Goal: Complete application form

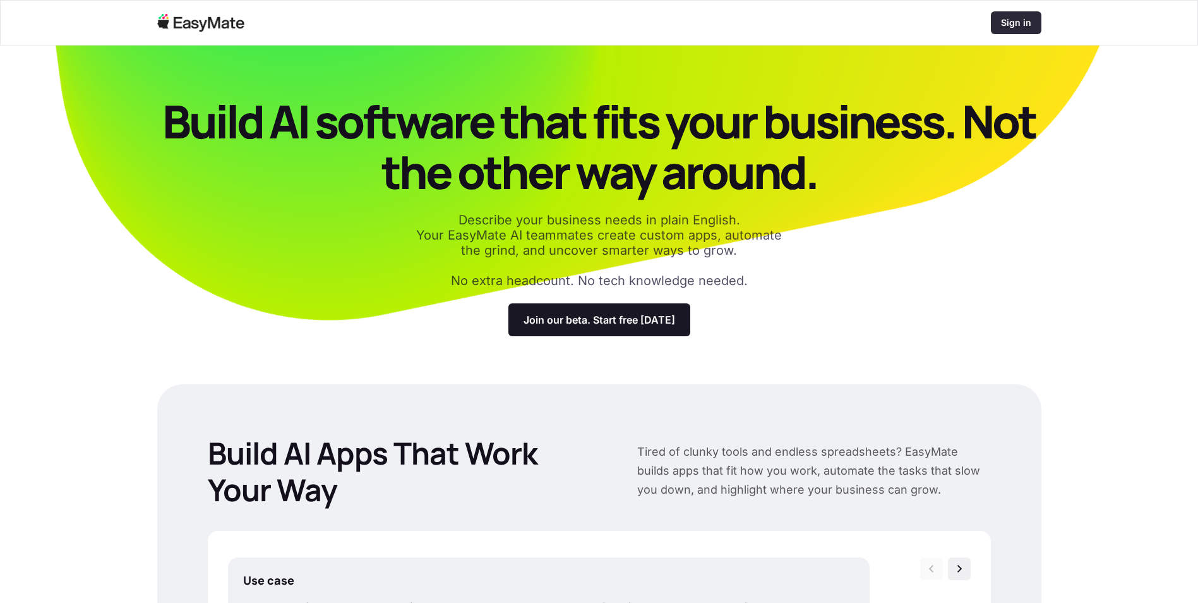
click at [1015, 18] on p "Sign in" at bounding box center [1016, 22] width 30 height 13
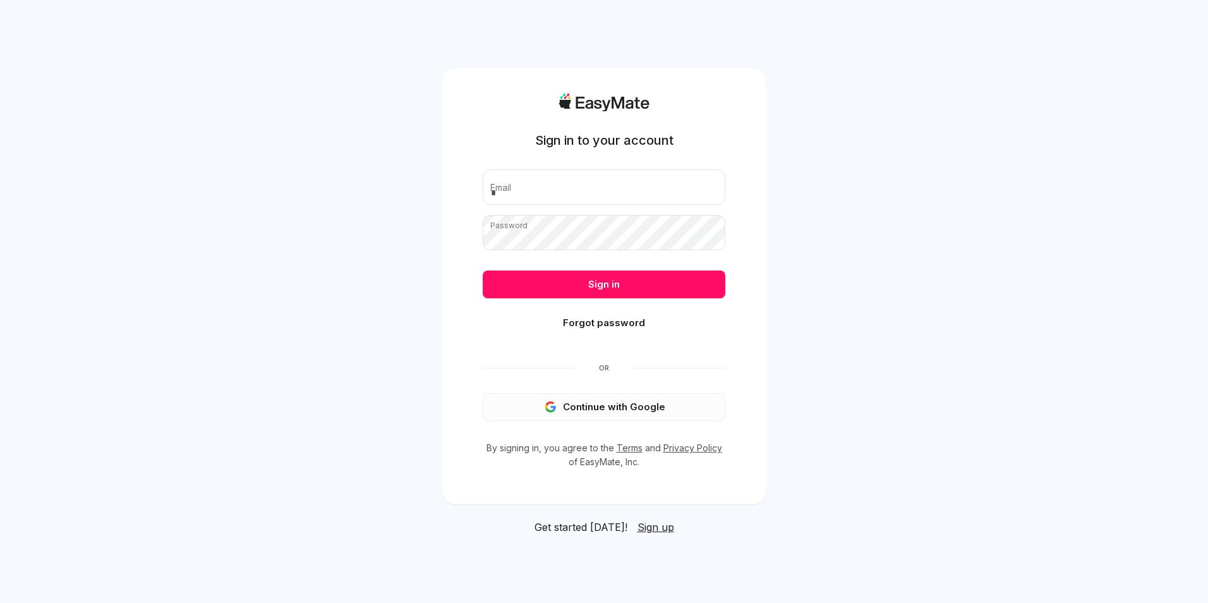
click at [639, 402] on button "Continue with Google" at bounding box center [604, 407] width 243 height 28
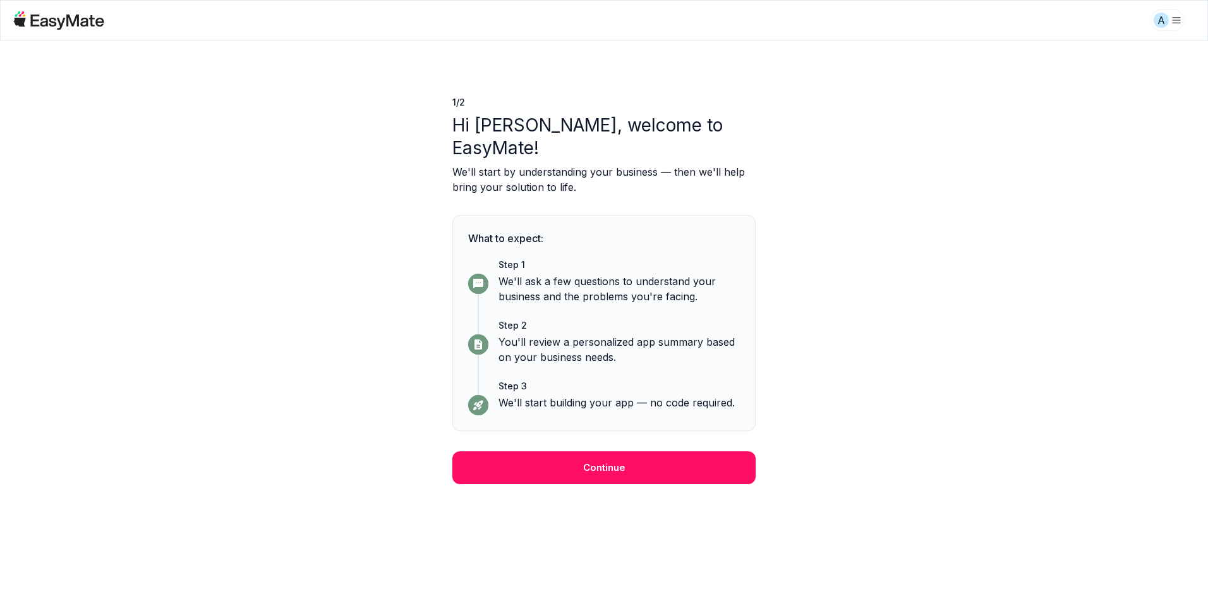
drag, startPoint x: 716, startPoint y: 444, endPoint x: 726, endPoint y: 440, distance: 10.8
click at [725, 451] on button "Continue" at bounding box center [603, 467] width 303 height 33
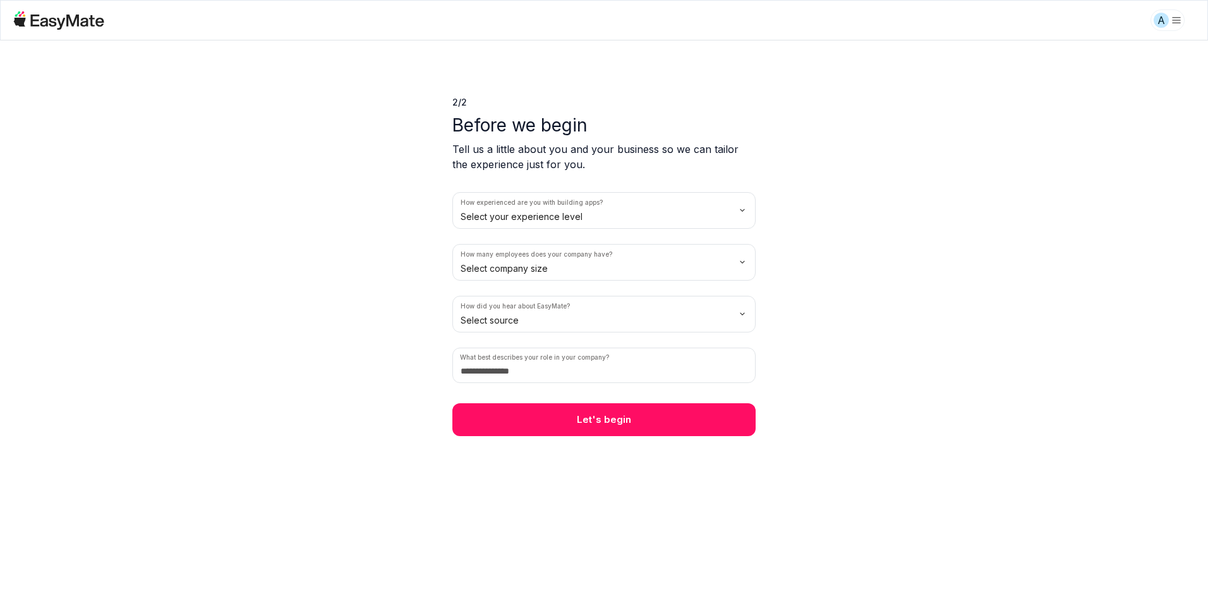
click at [671, 414] on button "Let's begin" at bounding box center [603, 419] width 303 height 33
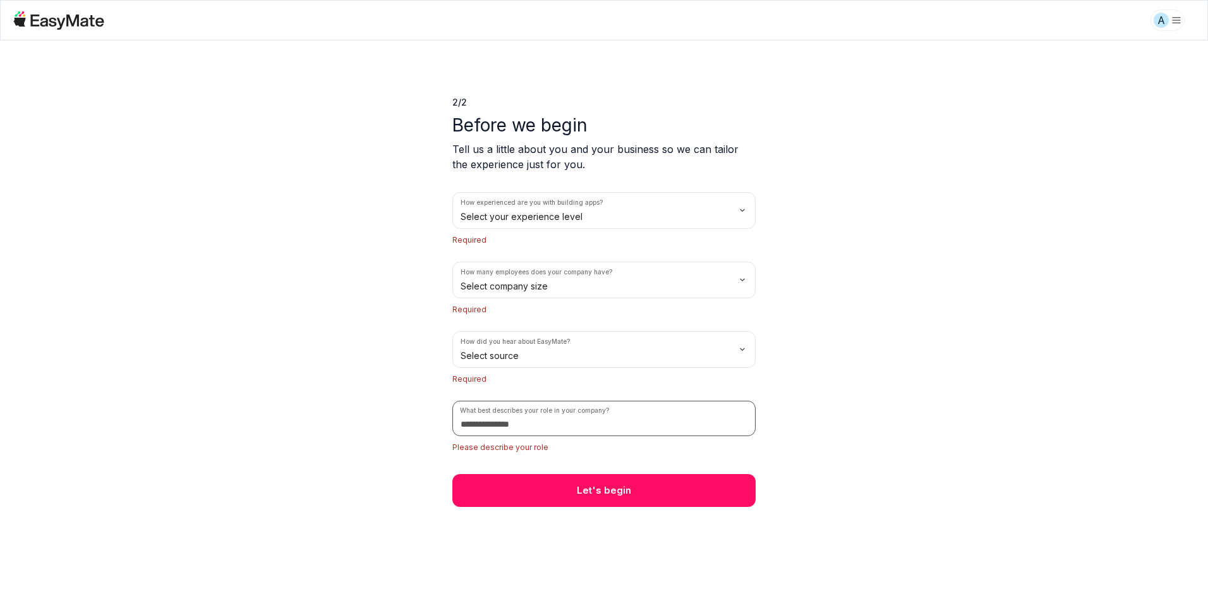
click at [519, 430] on input at bounding box center [603, 418] width 303 height 35
click at [559, 218] on html "A 2 / 2 Before we begin Tell us a little about you and your business so we can …" at bounding box center [604, 301] width 1208 height 603
click at [850, 253] on html "A 2 / 2 Before we begin Tell us a little about you and your business so we can …" at bounding box center [604, 301] width 1208 height 603
click at [693, 277] on html "A 2 / 2 Before we begin Tell us a little about you and your business so we can …" at bounding box center [604, 301] width 1208 height 603
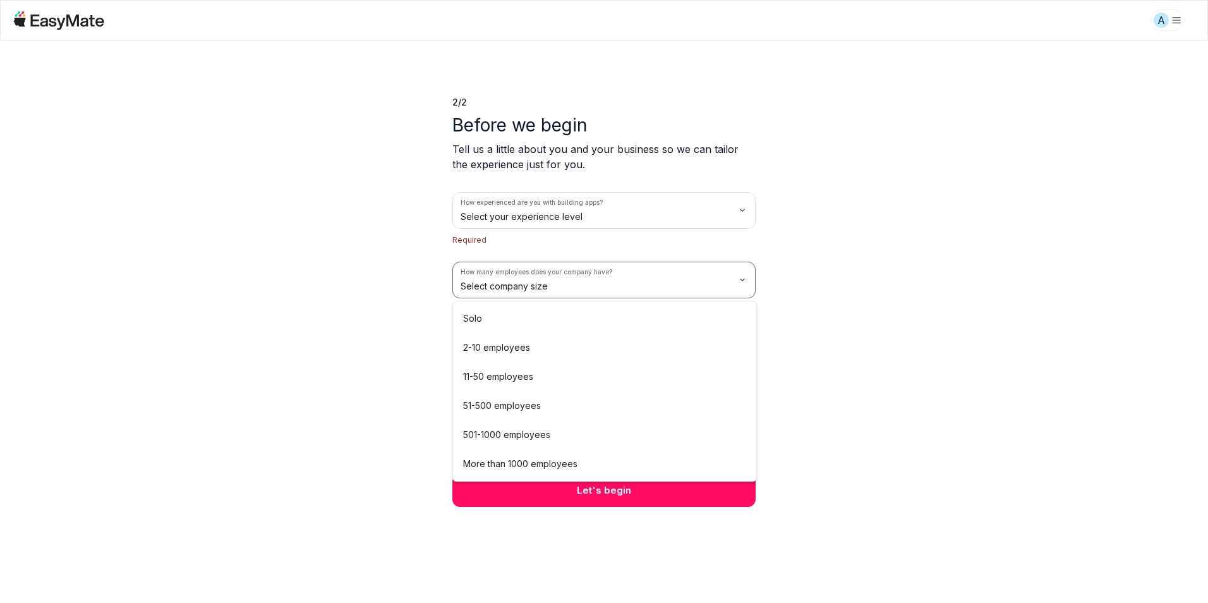
click at [886, 268] on html "A 2 / 2 Before we begin Tell us a little about you and your business so we can …" at bounding box center [604, 301] width 1208 height 603
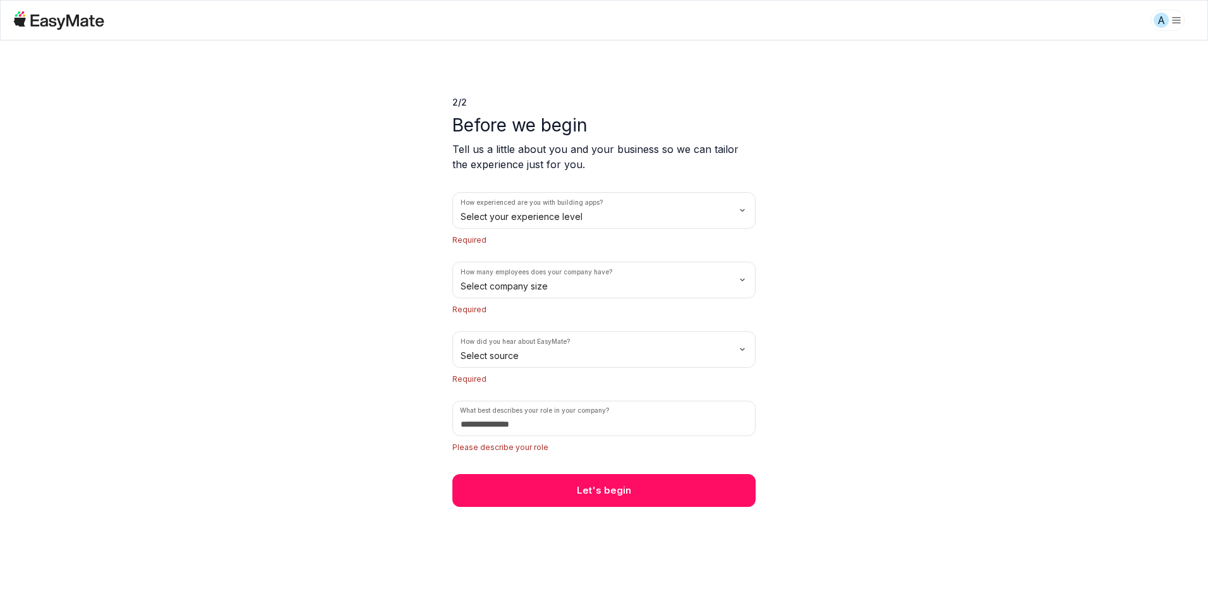
click at [665, 356] on html "A 2 / 2 Before we begin Tell us a little about you and your business so we can …" at bounding box center [604, 301] width 1208 height 603
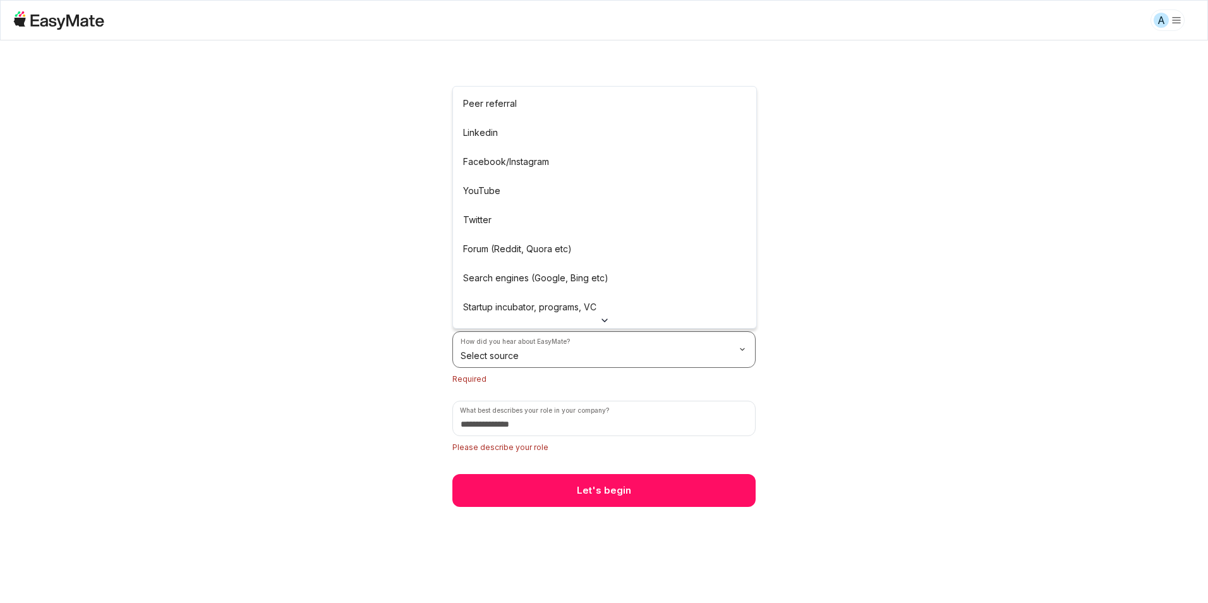
click at [849, 313] on html "A 2 / 2 Before we begin Tell us a little about you and your business so we can …" at bounding box center [604, 301] width 1208 height 603
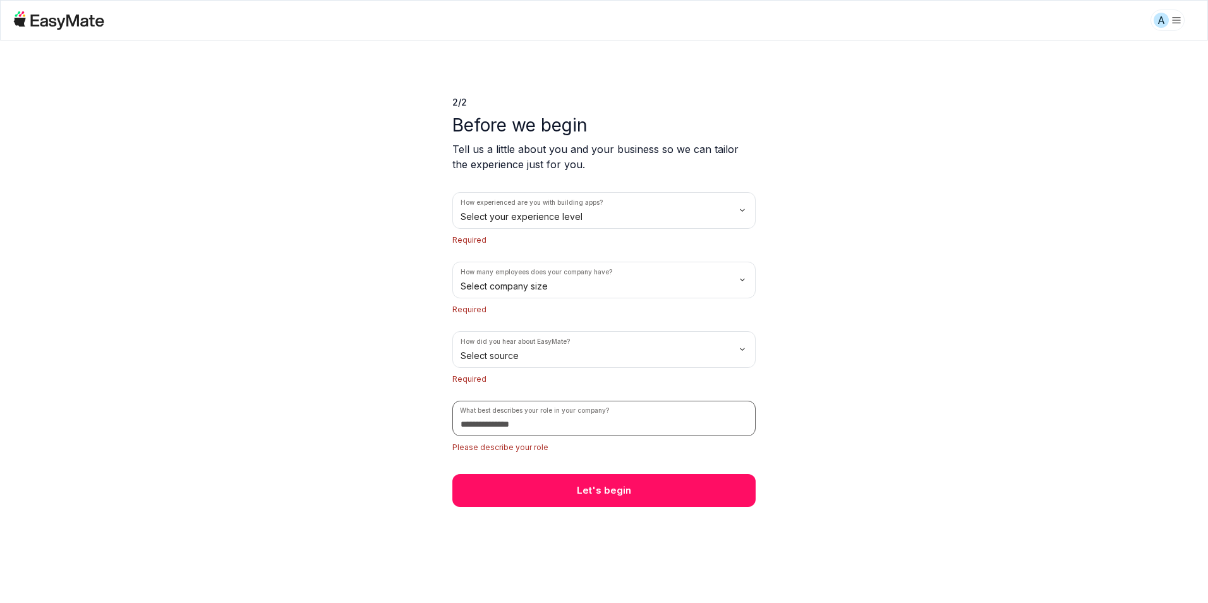
click at [562, 425] on input at bounding box center [603, 418] width 303 height 35
